Goal: Check status: Check status

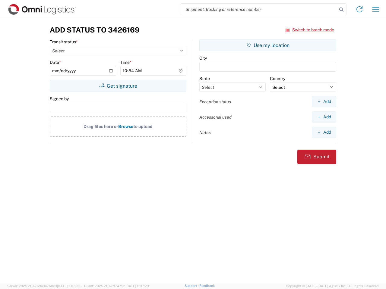
click at [259, 9] on input "search" at bounding box center [259, 9] width 156 height 11
click at [341, 10] on icon at bounding box center [341, 9] width 8 height 8
click at [359, 9] on icon at bounding box center [359, 10] width 10 height 10
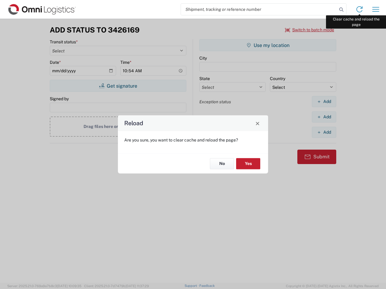
click at [375, 9] on div "Reload Are you sure, you want to clear cache and reload the page? No Yes" at bounding box center [193, 144] width 386 height 289
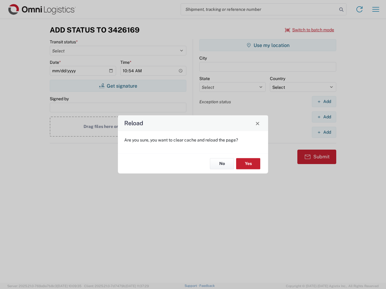
click at [309, 30] on div "Reload Are you sure, you want to clear cache and reload the page? No Yes" at bounding box center [193, 144] width 386 height 289
click at [118, 86] on div "Reload Are you sure, you want to clear cache and reload the page? No Yes" at bounding box center [193, 144] width 386 height 289
click at [268, 45] on div "Reload Are you sure, you want to clear cache and reload the page? No Yes" at bounding box center [193, 144] width 386 height 289
click at [324, 102] on div "Reload Are you sure, you want to clear cache and reload the page? No Yes" at bounding box center [193, 144] width 386 height 289
click at [324, 117] on div "Reload Are you sure, you want to clear cache and reload the page? No Yes" at bounding box center [193, 144] width 386 height 289
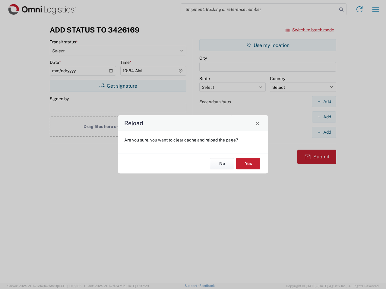
click at [324, 132] on div "Reload Are you sure, you want to clear cache and reload the page? No Yes" at bounding box center [193, 144] width 386 height 289
